Goal: Task Accomplishment & Management: Manage account settings

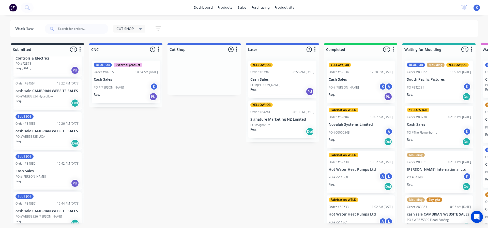
scroll to position [1119, 0]
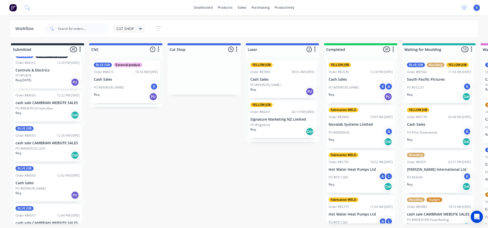
click at [30, 106] on p "PO #WEB35524 Hydroflow" at bounding box center [34, 108] width 37 height 5
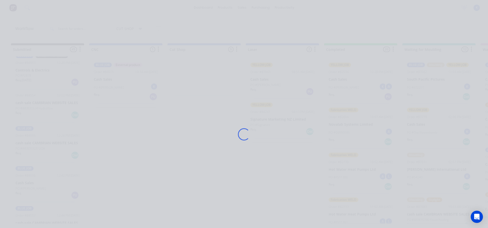
click at [30, 106] on div "Loading..." at bounding box center [244, 114] width 488 height 228
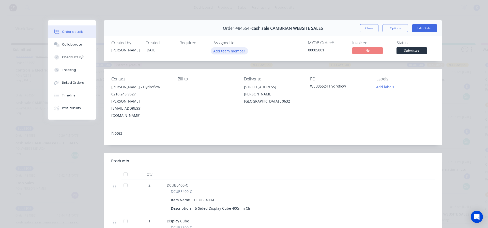
click at [218, 48] on button "Add team member" at bounding box center [229, 50] width 37 height 7
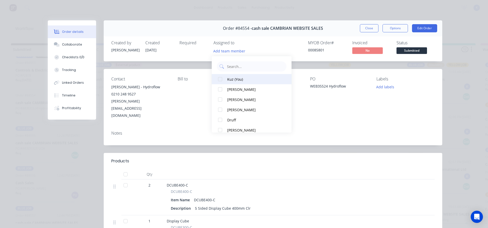
click at [220, 79] on div at bounding box center [220, 79] width 10 height 10
drag, startPoint x: 367, startPoint y: 29, endPoint x: 320, endPoint y: 33, distance: 47.0
click at [366, 29] on button "Close" at bounding box center [369, 28] width 19 height 8
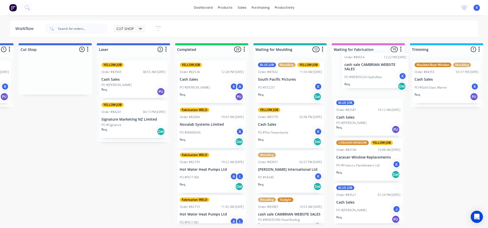
drag, startPoint x: 34, startPoint y: 117, endPoint x: 352, endPoint y: 74, distance: 320.3
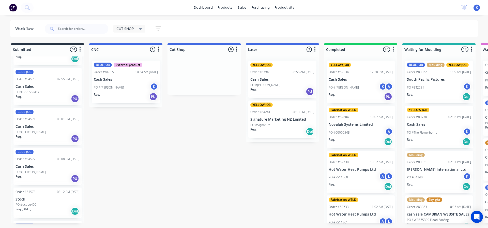
scroll to position [1552, 0]
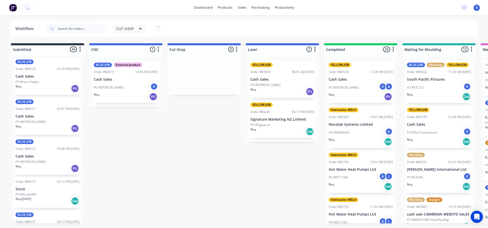
click at [23, 192] on div "Order #84573 03:12 PM [DATE] Stock PO #dcube400 Req. [DATE] Del" at bounding box center [47, 192] width 68 height 31
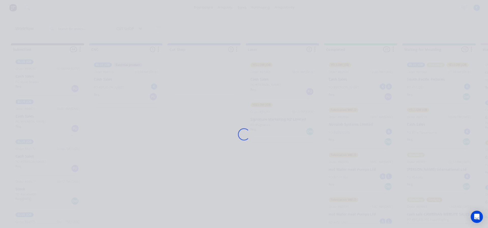
click at [23, 192] on div "Loading..." at bounding box center [244, 114] width 488 height 228
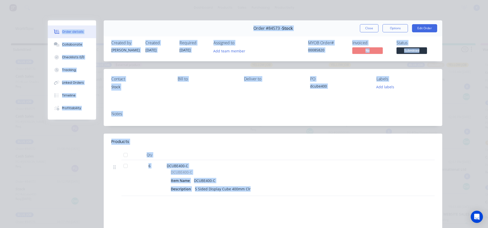
click at [307, 136] on header "Products" at bounding box center [273, 142] width 339 height 16
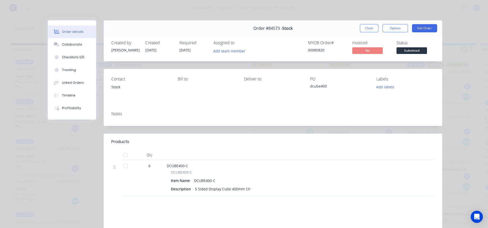
drag, startPoint x: 307, startPoint y: 137, endPoint x: 266, endPoint y: 102, distance: 53.4
click at [307, 137] on header "Products" at bounding box center [273, 142] width 339 height 16
click at [218, 50] on button "Add team member" at bounding box center [229, 50] width 37 height 7
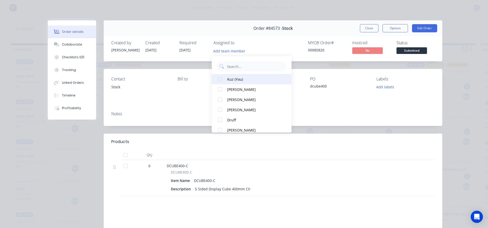
click at [229, 77] on div "Kuz (You)" at bounding box center [254, 79] width 54 height 5
drag, startPoint x: 368, startPoint y: 27, endPoint x: 345, endPoint y: 33, distance: 24.1
click at [368, 27] on button "Close" at bounding box center [369, 28] width 19 height 8
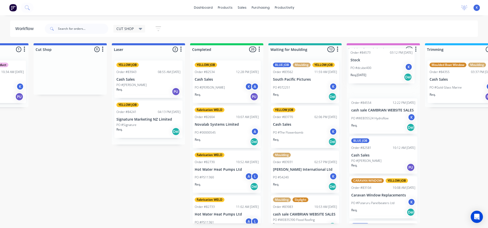
scroll to position [0, 135]
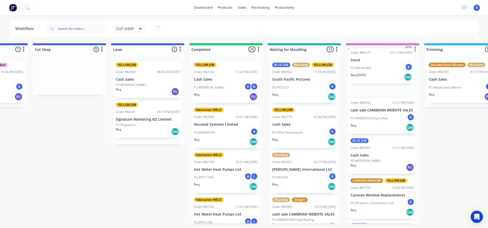
drag, startPoint x: 30, startPoint y: 202, endPoint x: 356, endPoint y: 70, distance: 352.0
